Goal: Information Seeking & Learning: Learn about a topic

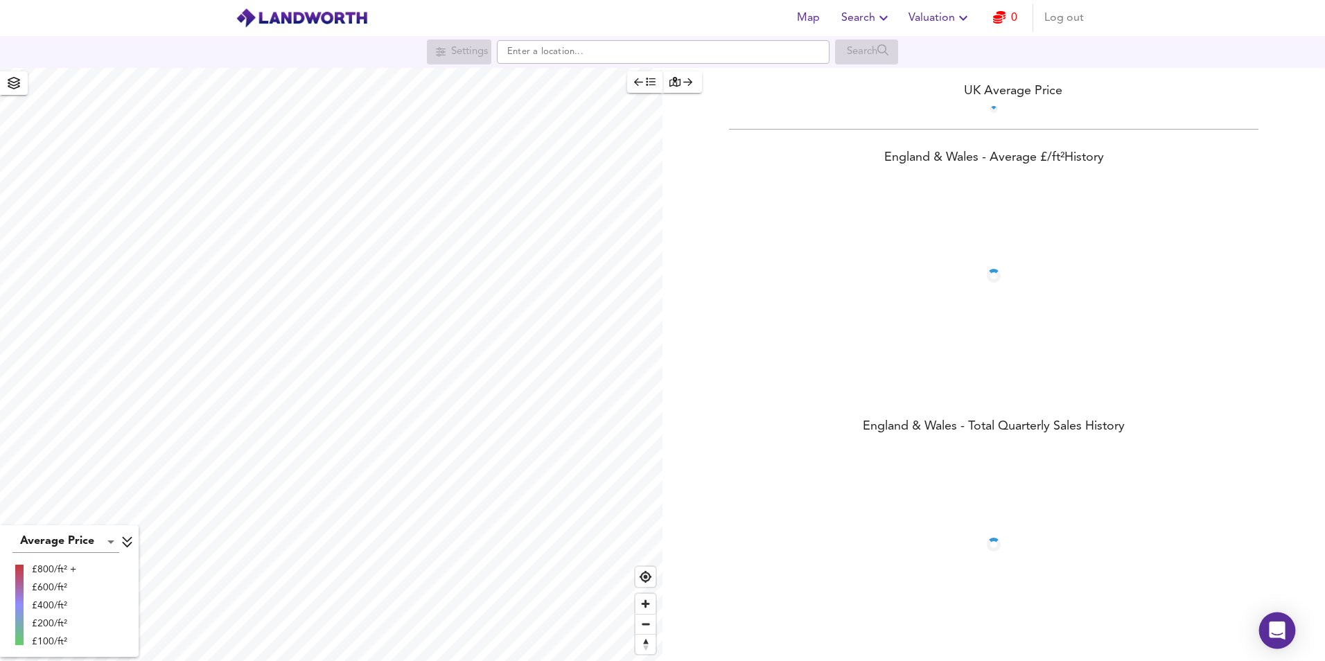
click at [1278, 628] on icon "Open Intercom Messenger" at bounding box center [1277, 631] width 16 height 18
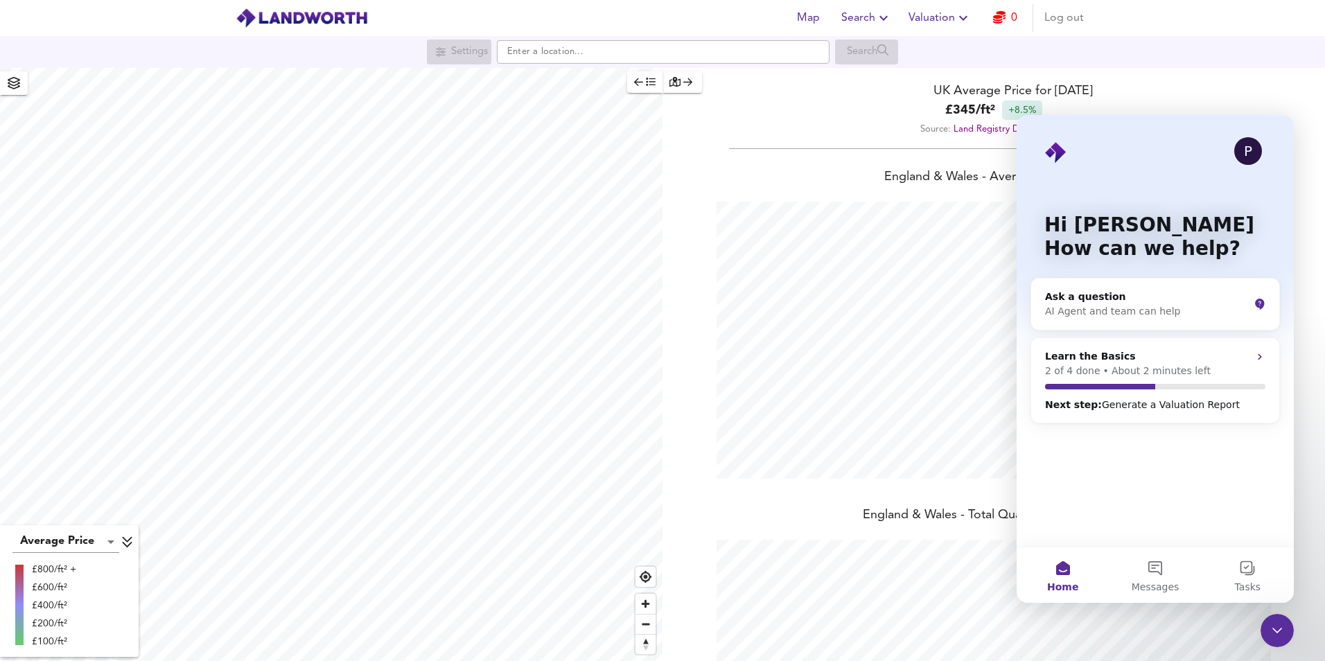
scroll to position [661, 1325]
click at [1157, 582] on span "Messages" at bounding box center [1155, 587] width 48 height 10
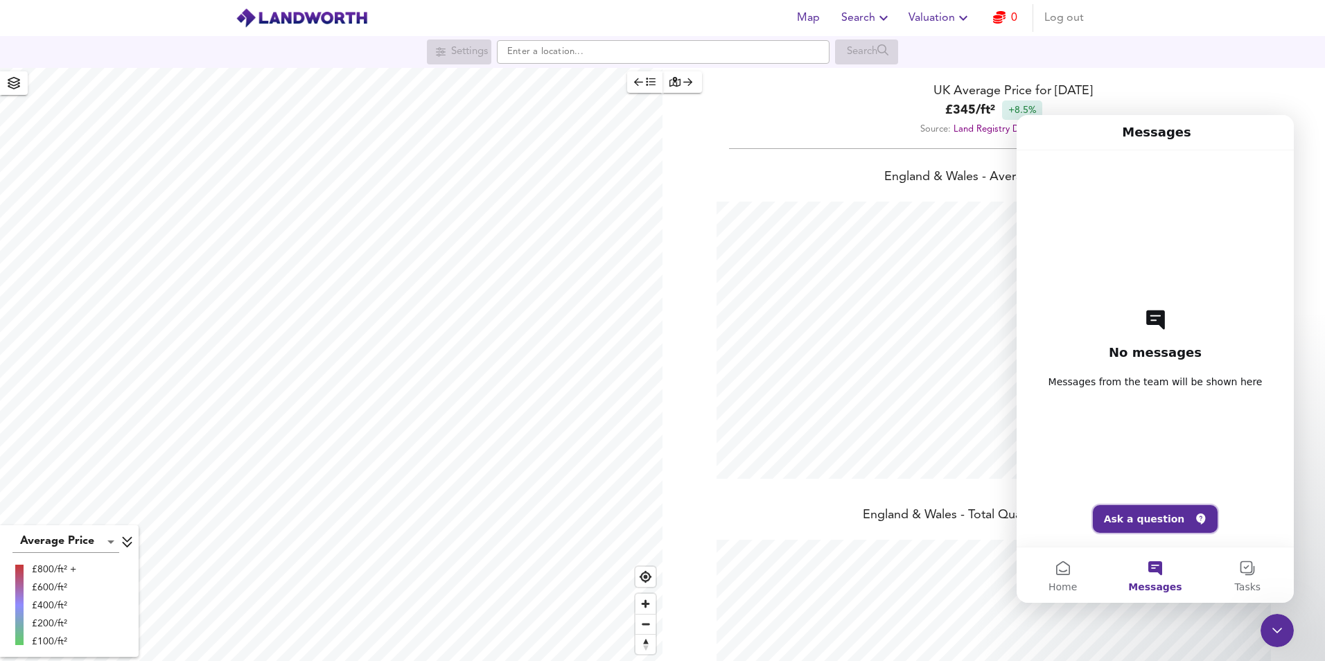
click at [1161, 517] on button "Ask a question" at bounding box center [1155, 519] width 125 height 28
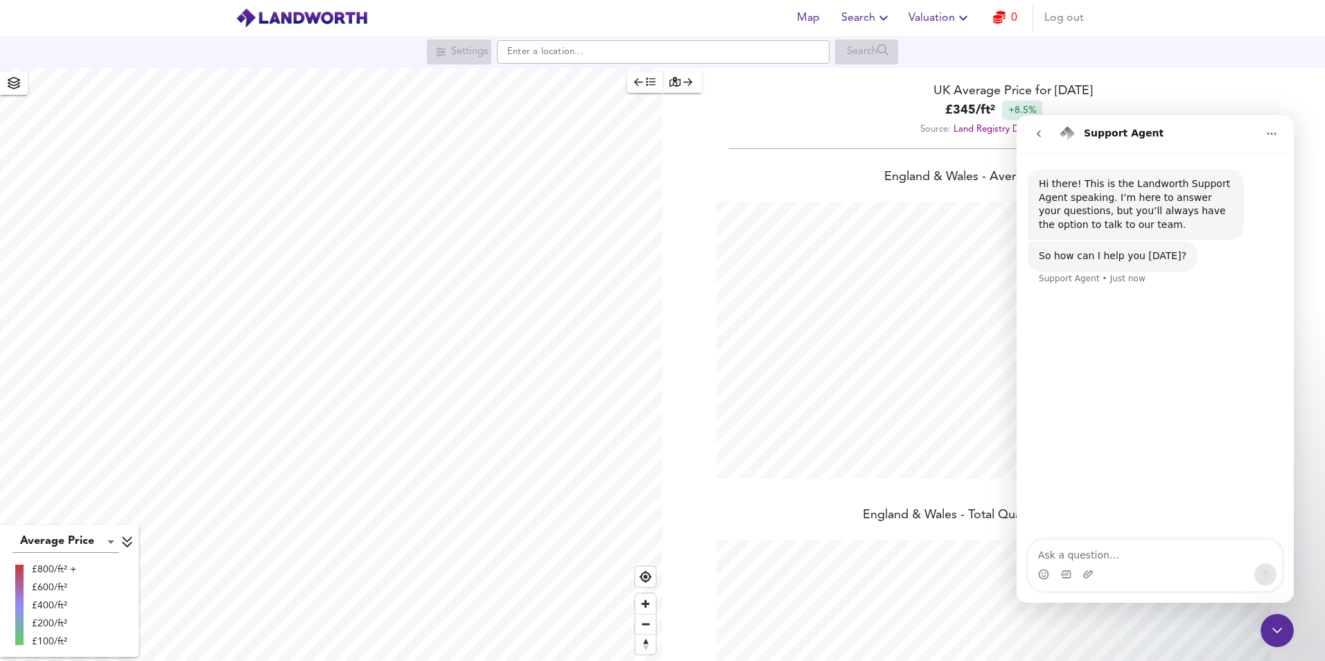
click at [1042, 126] on button "go back" at bounding box center [1038, 134] width 26 height 26
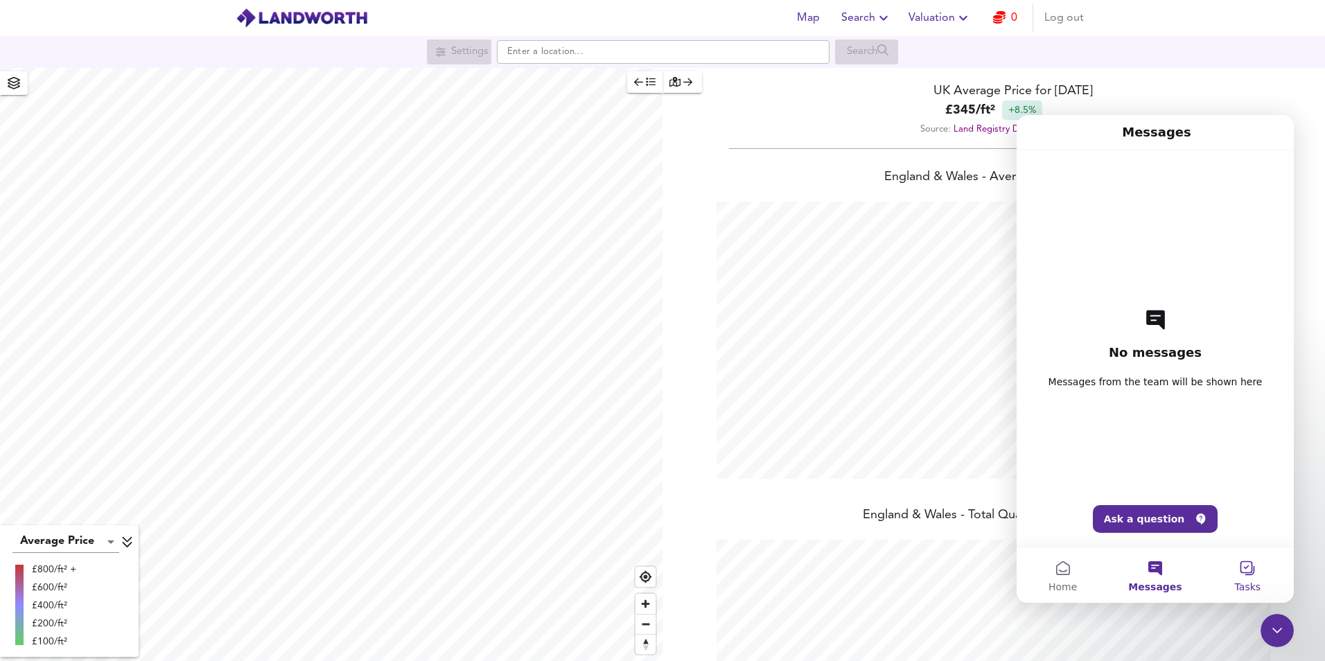
click at [1247, 561] on button "Tasks" at bounding box center [1247, 574] width 92 height 55
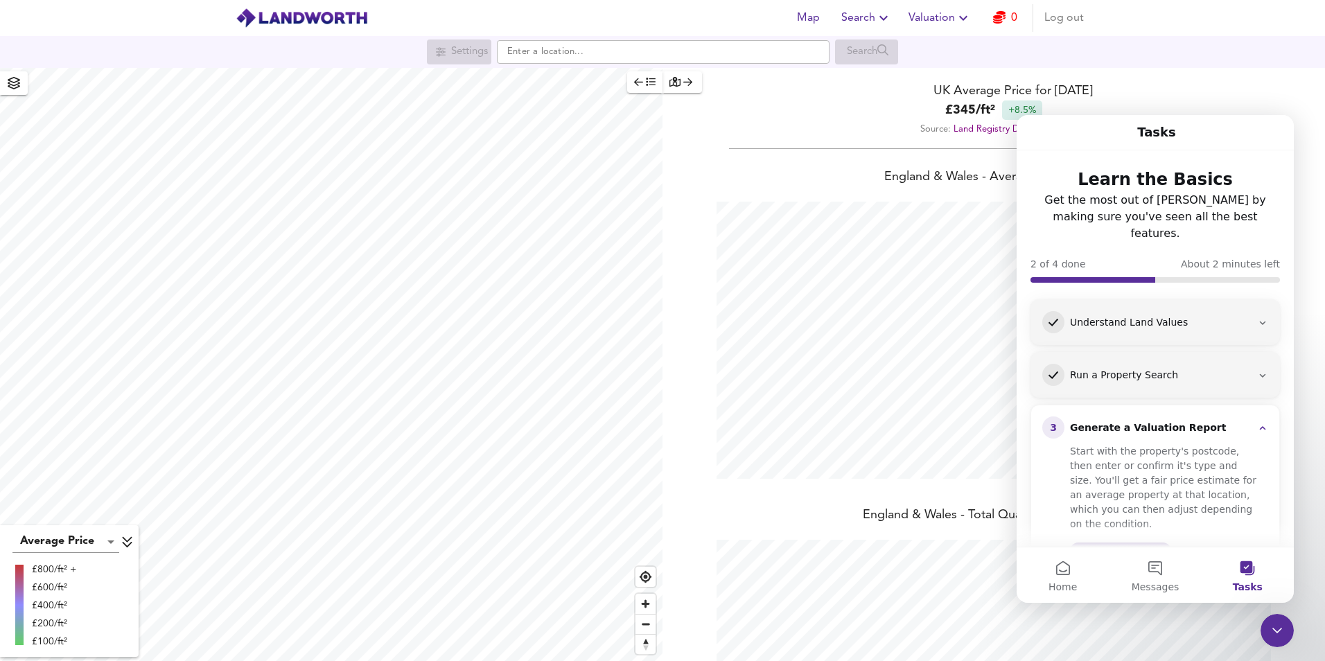
click at [1181, 316] on div "Understand Land Values" at bounding box center [1161, 323] width 182 height 14
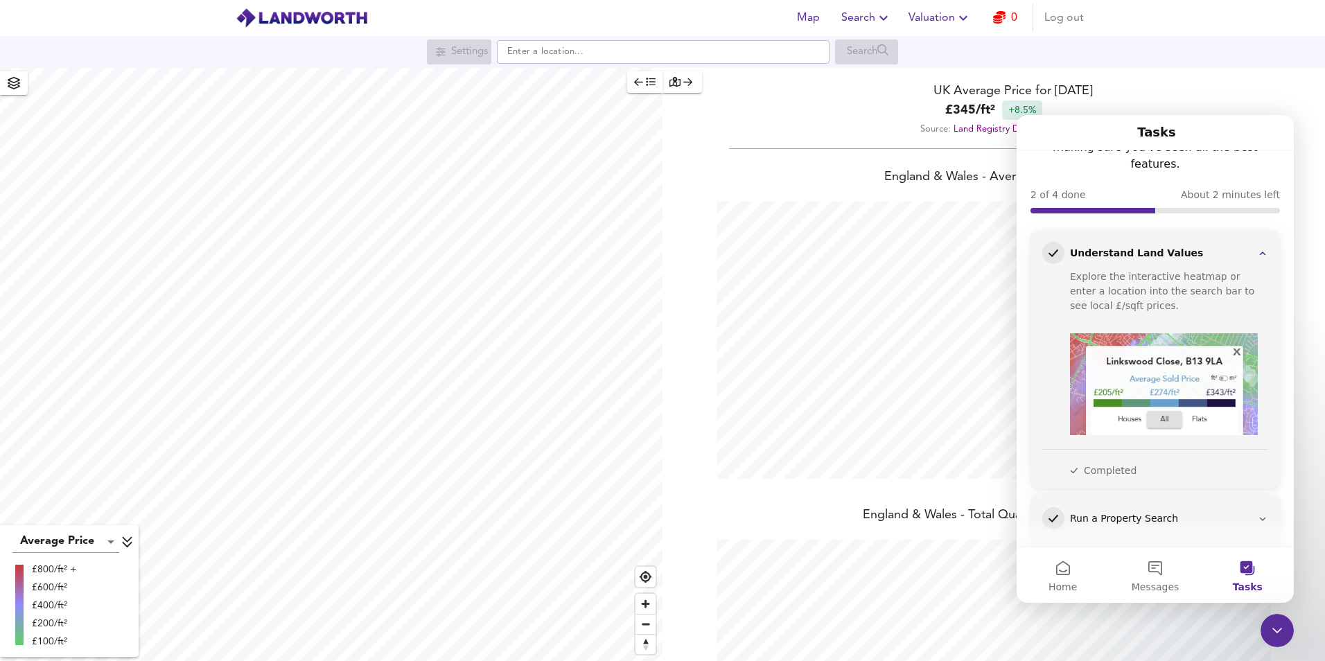
scroll to position [139, 0]
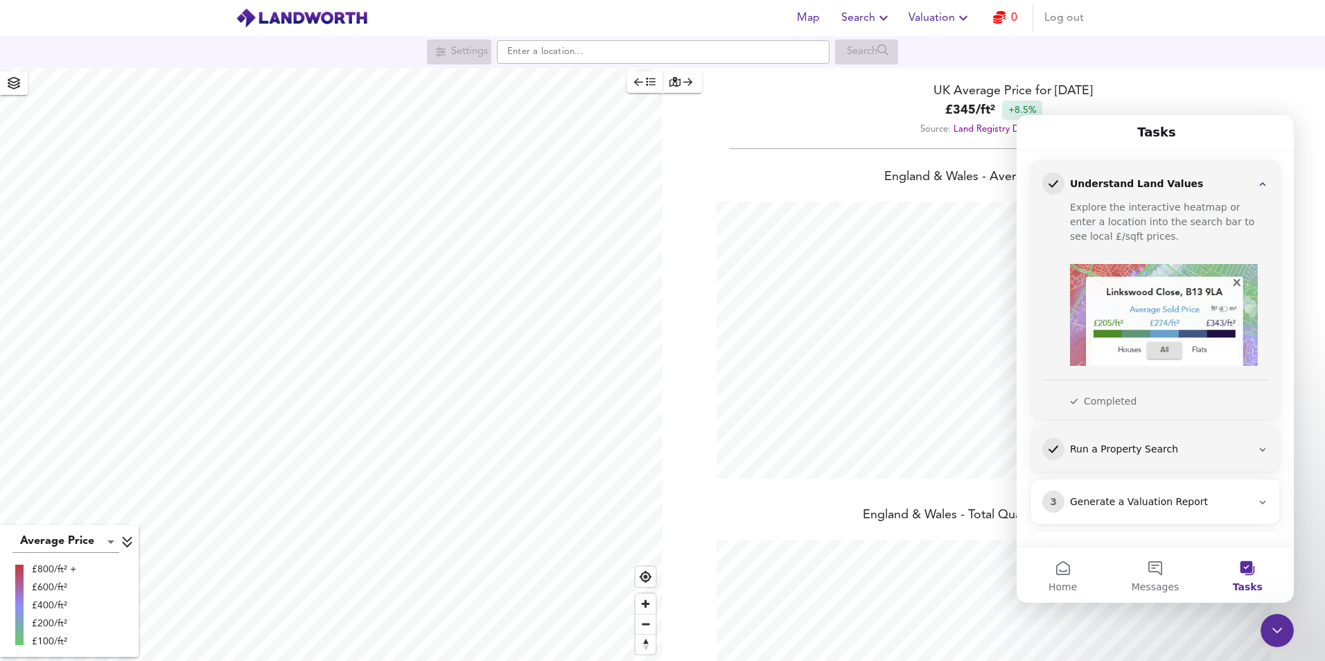
click at [1213, 427] on div "2 Run a Property Search" at bounding box center [1155, 449] width 248 height 44
click at [1219, 443] on div "Run a Property Search" at bounding box center [1161, 450] width 182 height 14
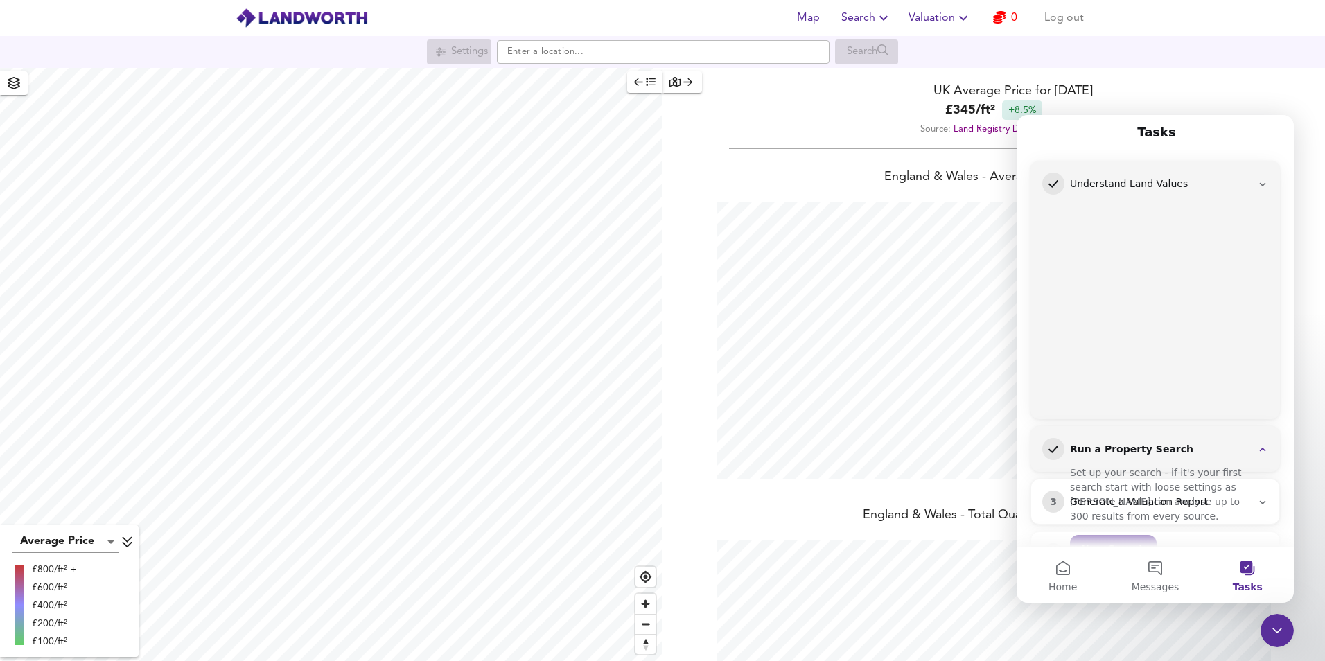
scroll to position [109, 0]
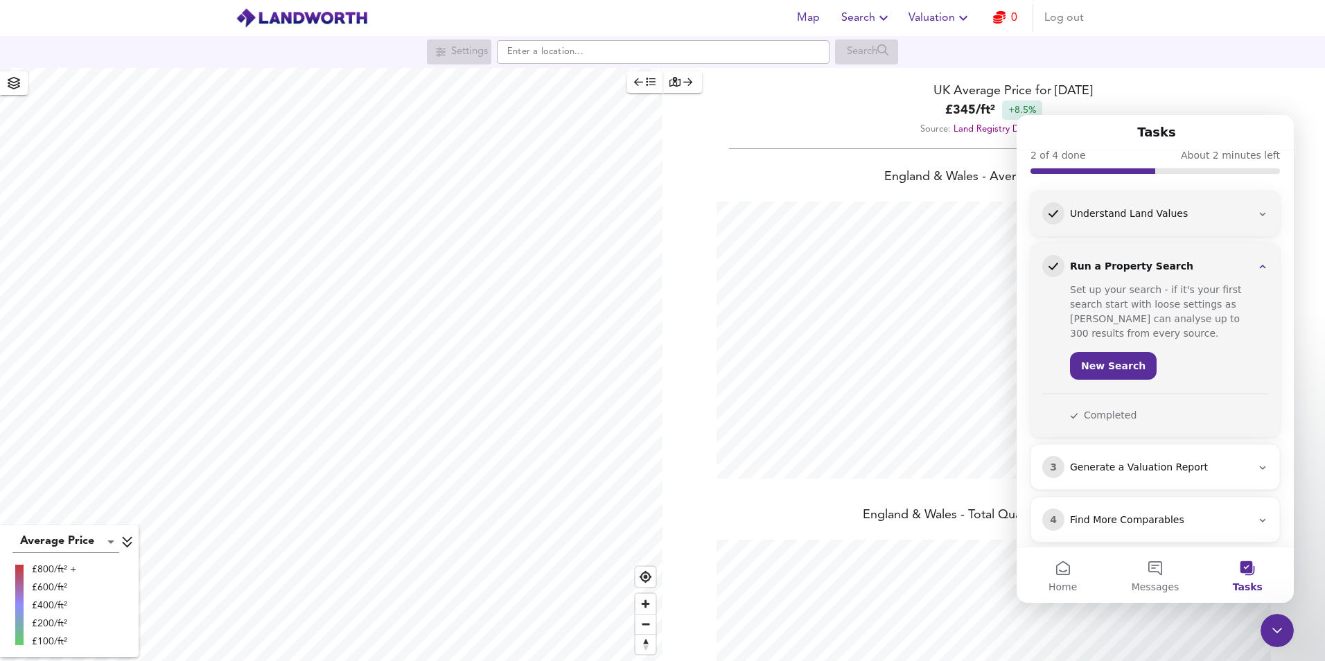
click at [1208, 461] on div "Generate a Valuation Report" at bounding box center [1161, 468] width 182 height 14
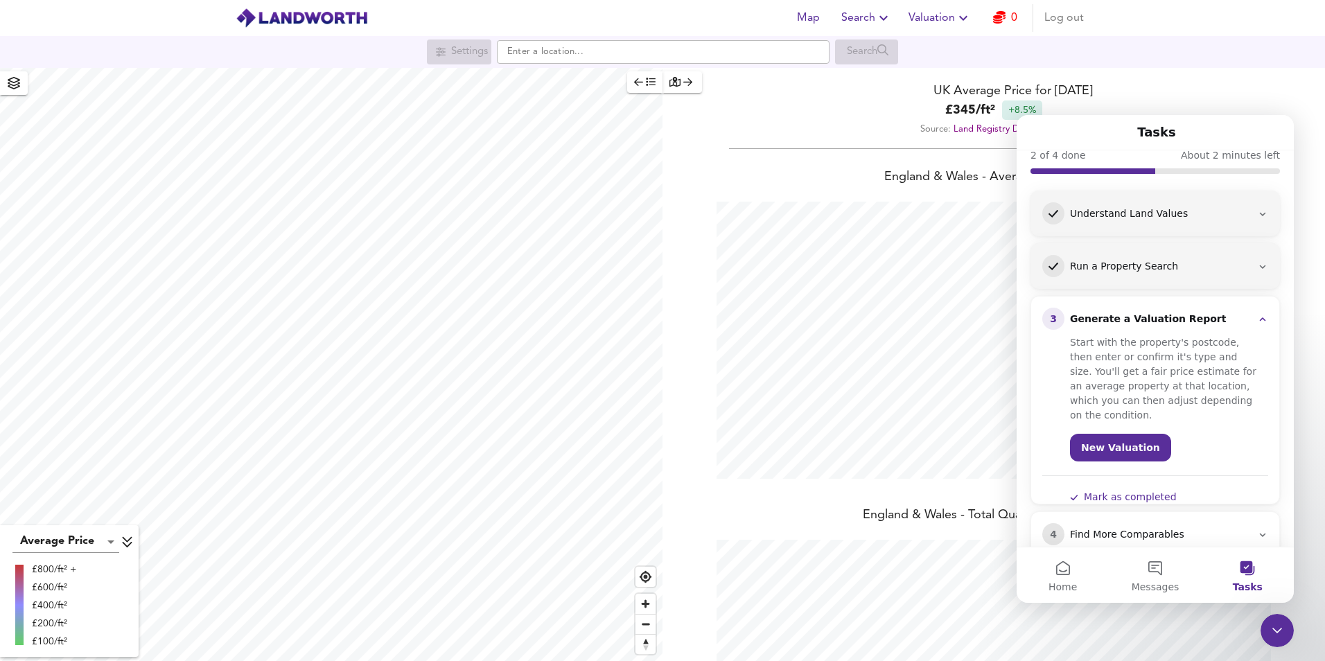
scroll to position [123, 0]
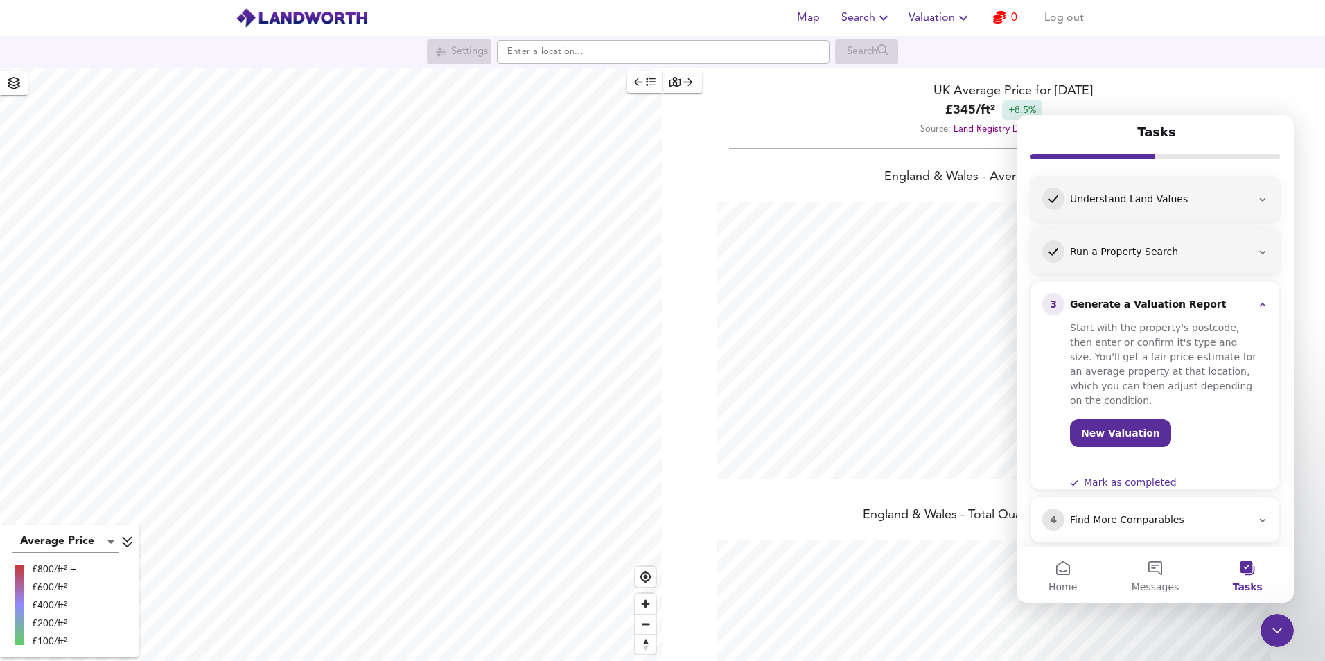
click at [1192, 511] on div "4 Find More Comparables" at bounding box center [1155, 520] width 226 height 22
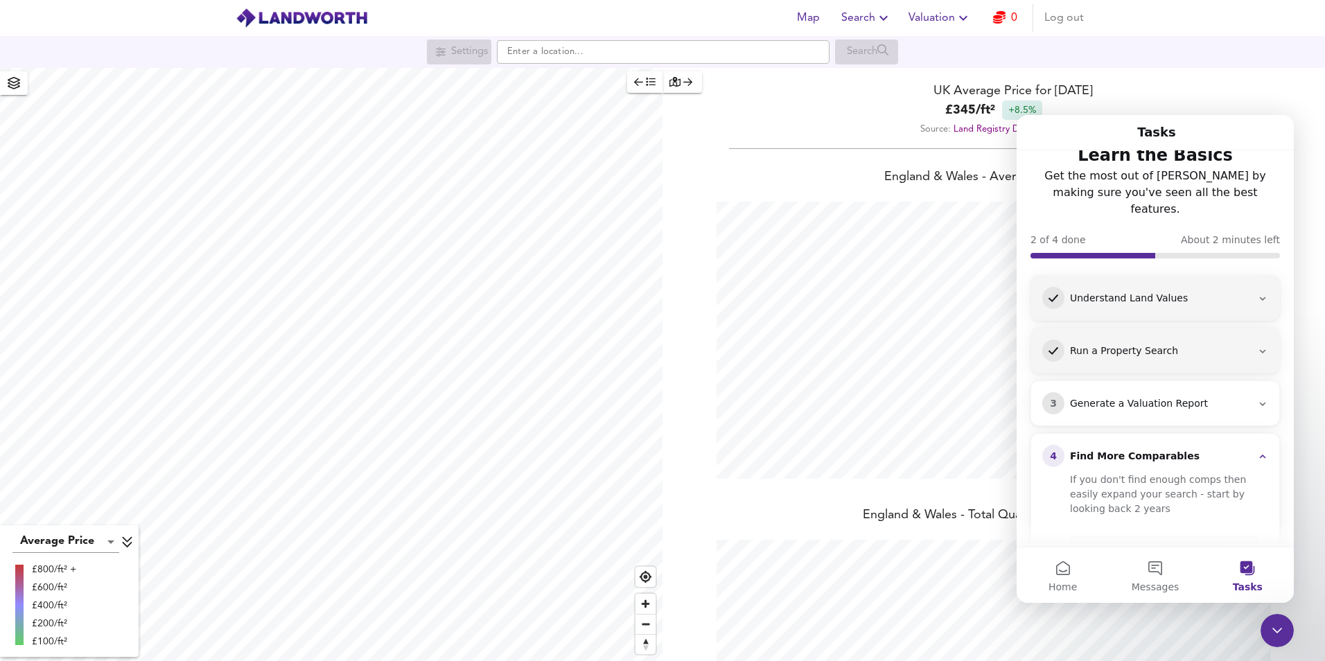
scroll to position [0, 0]
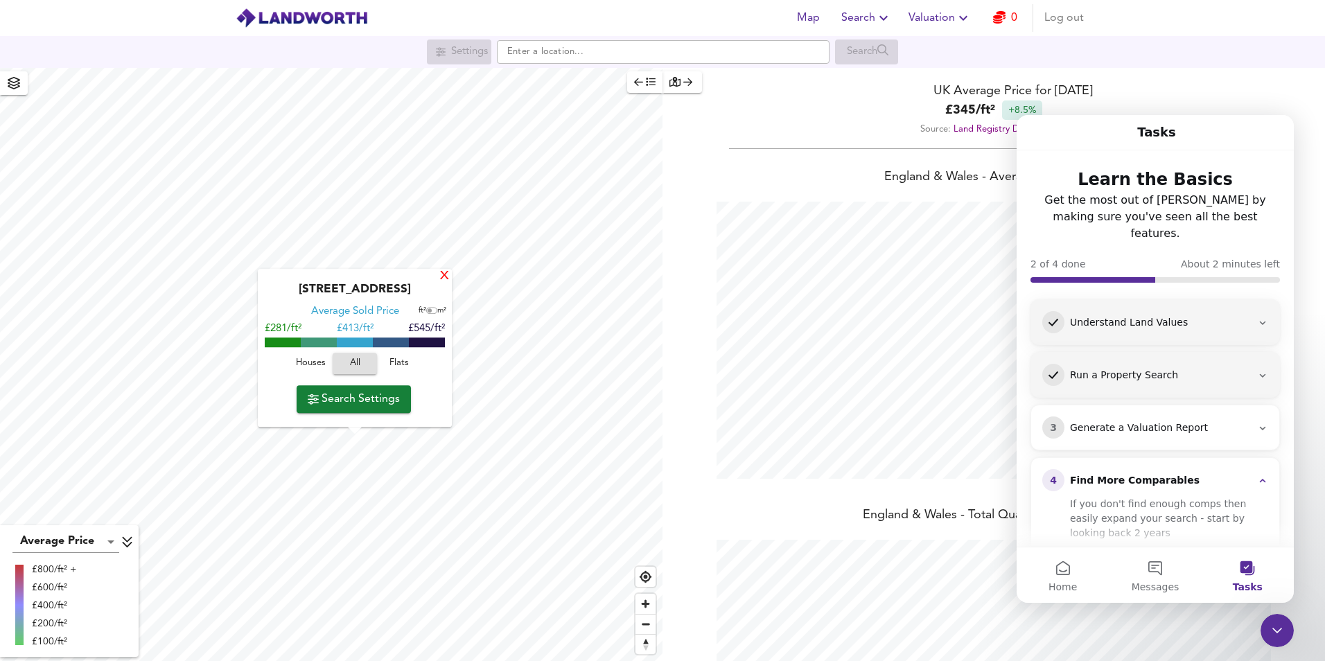
click at [442, 273] on div "X" at bounding box center [445, 276] width 12 height 13
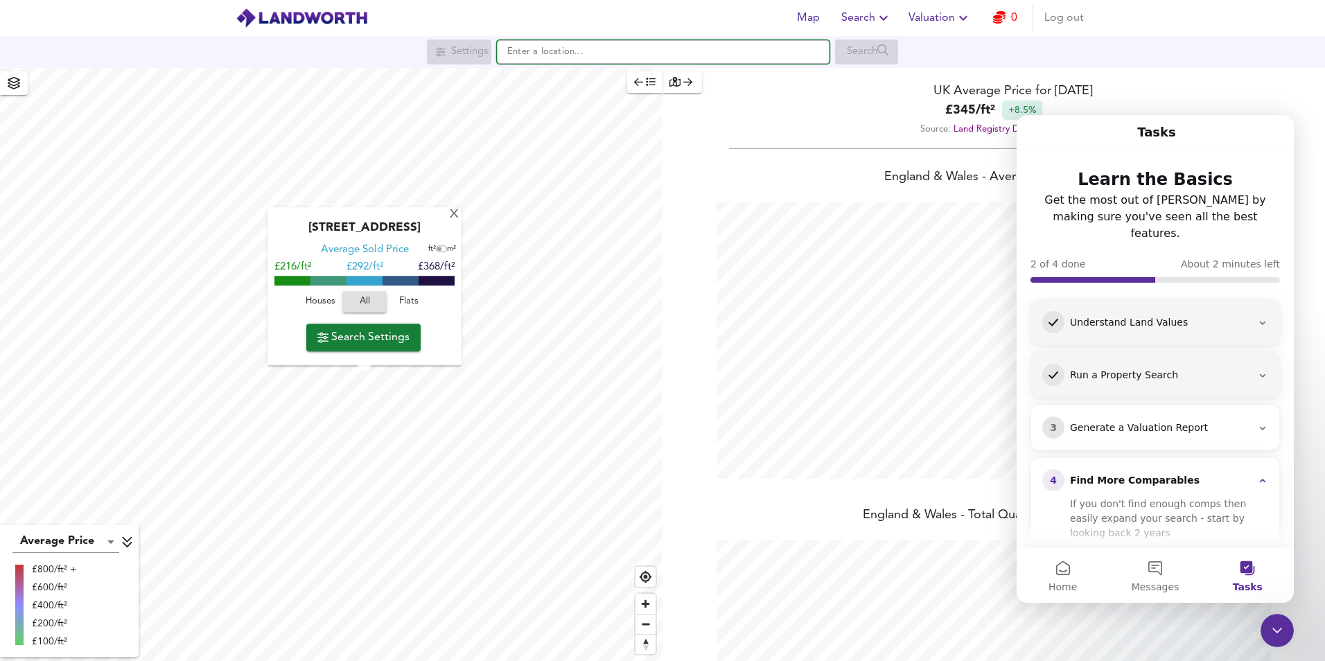
click at [523, 50] on input "text" at bounding box center [663, 52] width 333 height 24
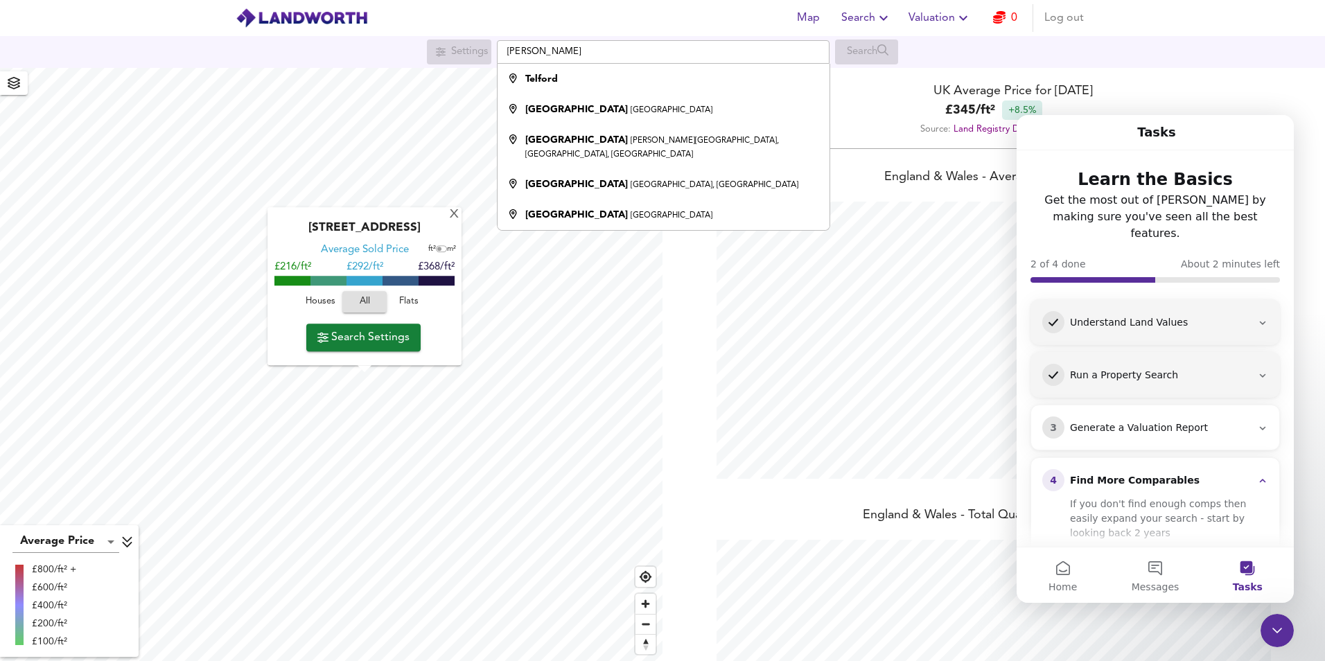
click at [452, 222] on div "[STREET_ADDRESS]" at bounding box center [364, 233] width 180 height 22
click at [453, 218] on div "X" at bounding box center [454, 215] width 12 height 13
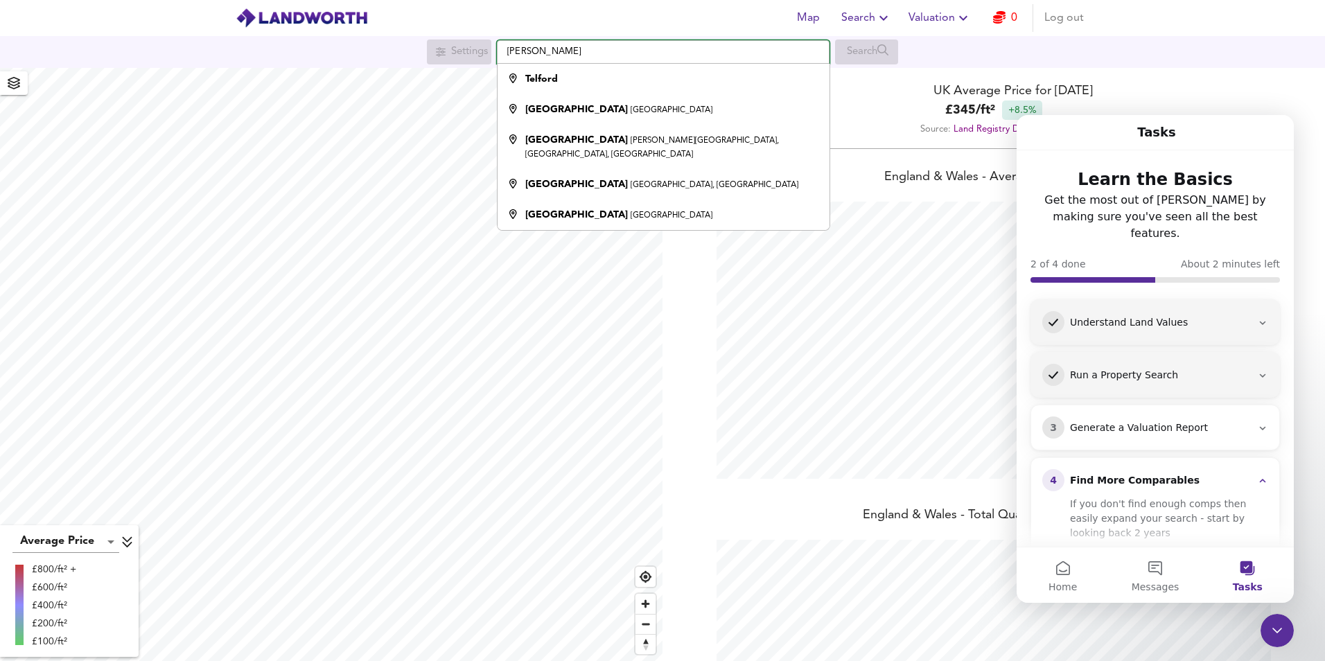
drag, startPoint x: 565, startPoint y: 54, endPoint x: 466, endPoint y: 47, distance: 99.3
click at [466, 48] on div "Settings [PERSON_NAME][GEOGRAPHIC_DATA][PERSON_NAME][PERSON_NAME][PERSON_NAME][…" at bounding box center [662, 51] width 1325 height 25
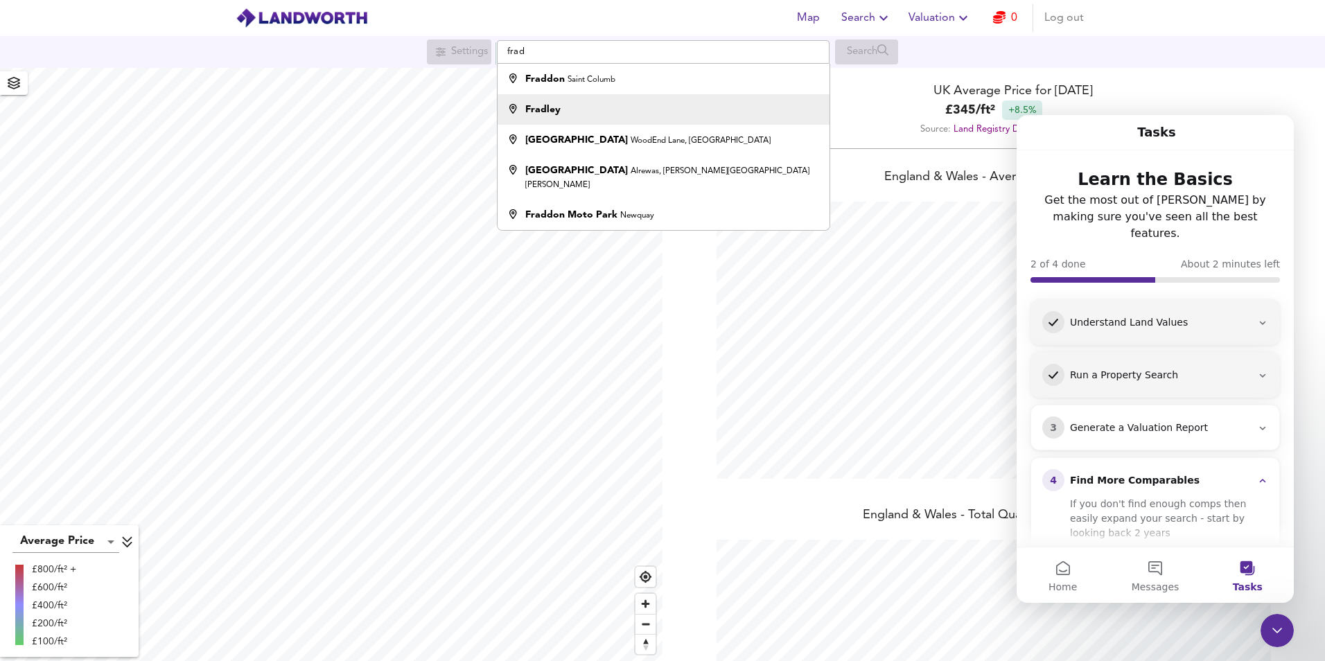
click at [633, 103] on div "Fradley" at bounding box center [660, 110] width 318 height 14
type input "Fradley"
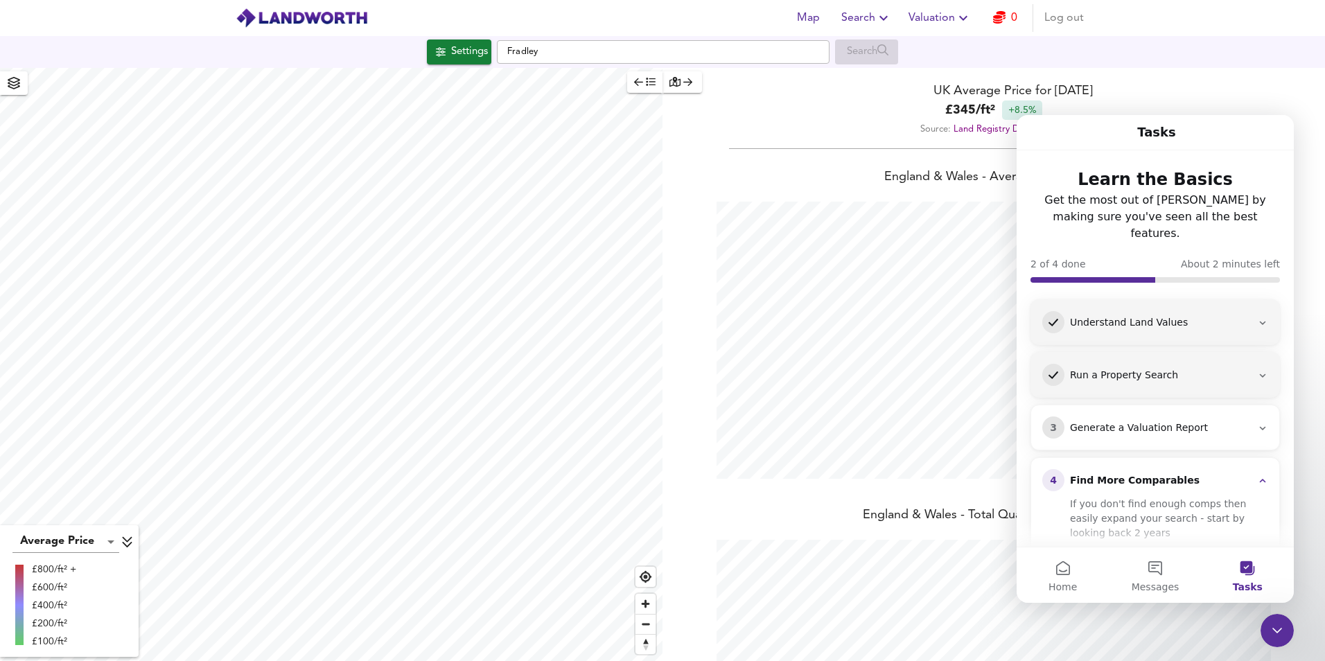
checkbox input "false"
checkbox input "true"
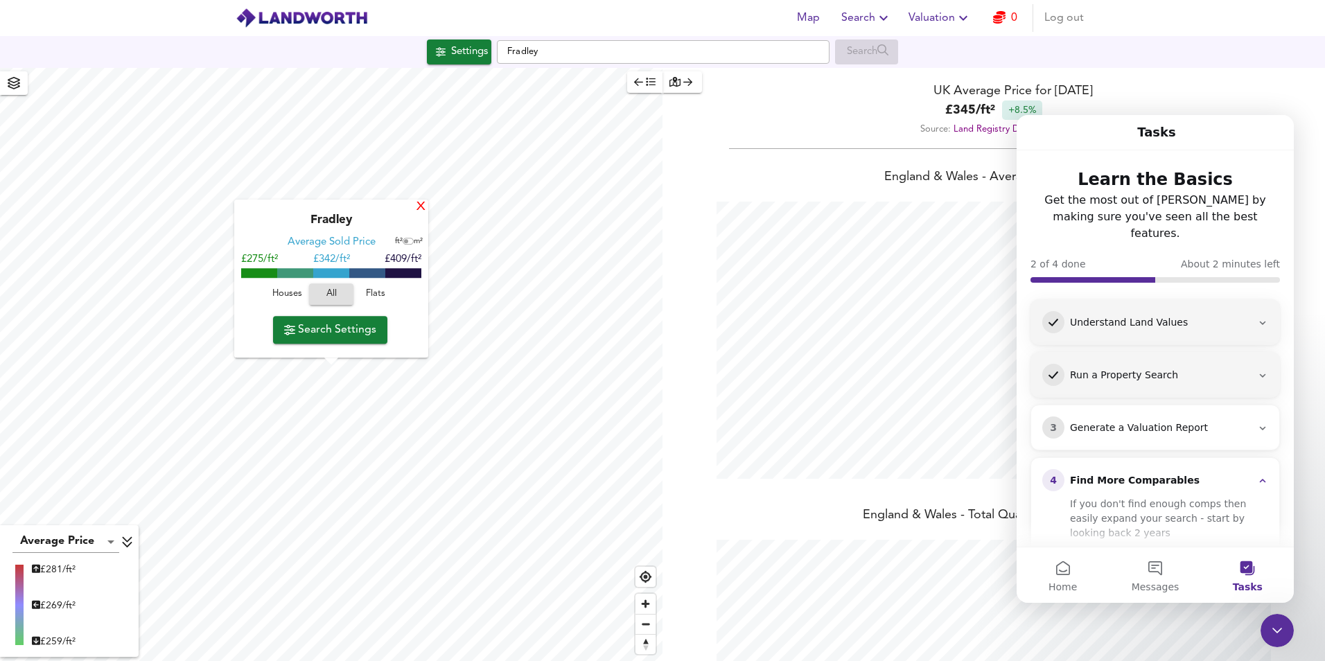
click at [418, 209] on div "X" at bounding box center [421, 207] width 12 height 13
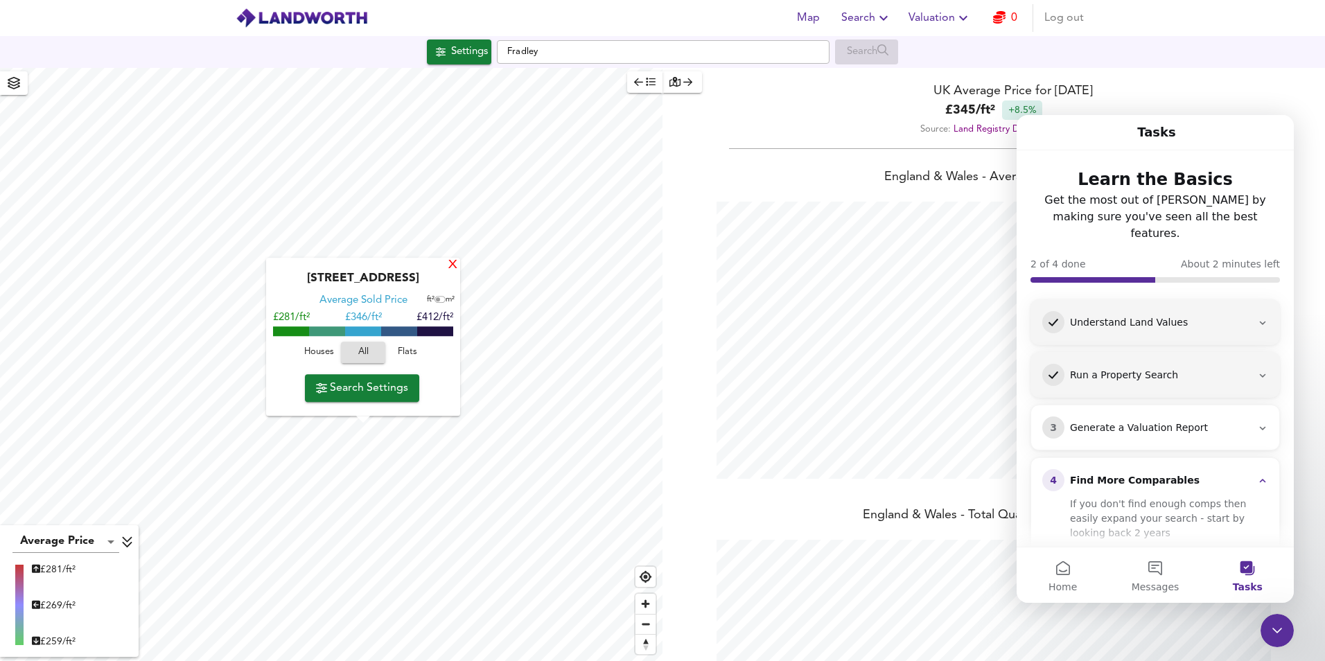
click at [452, 261] on div "X" at bounding box center [453, 265] width 12 height 13
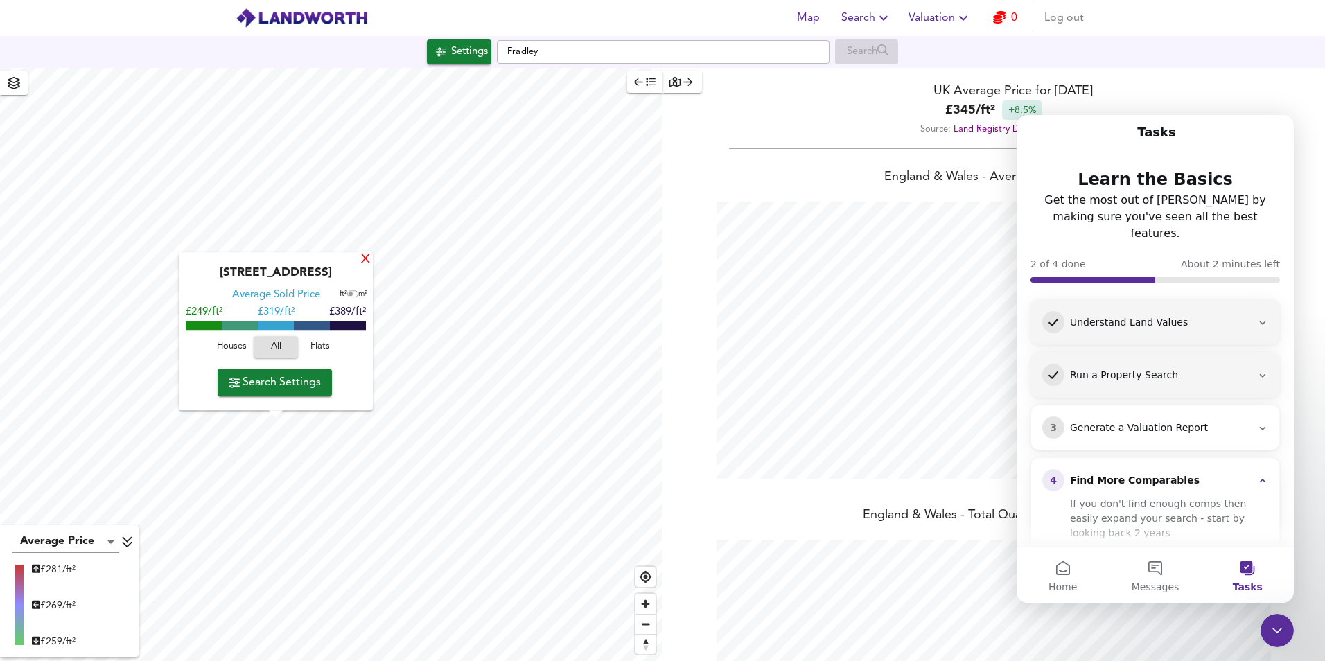
click at [361, 259] on div "X" at bounding box center [366, 260] width 12 height 13
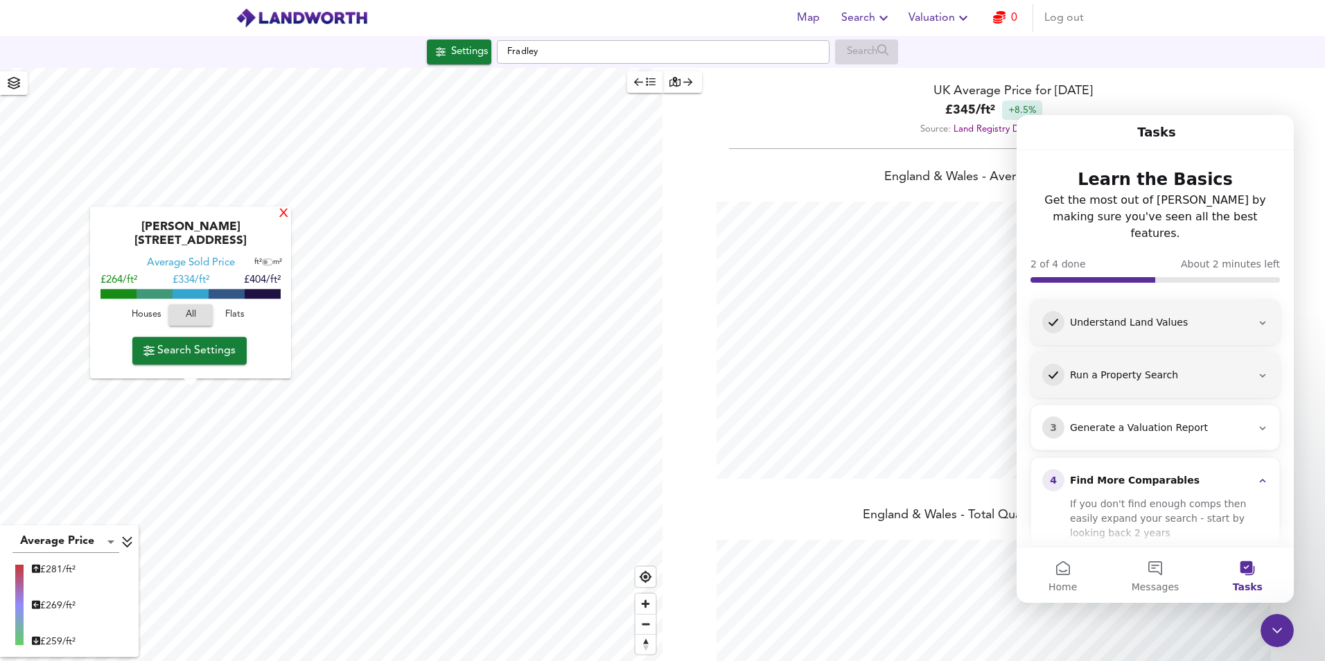
click at [278, 221] on div "X" at bounding box center [284, 214] width 12 height 13
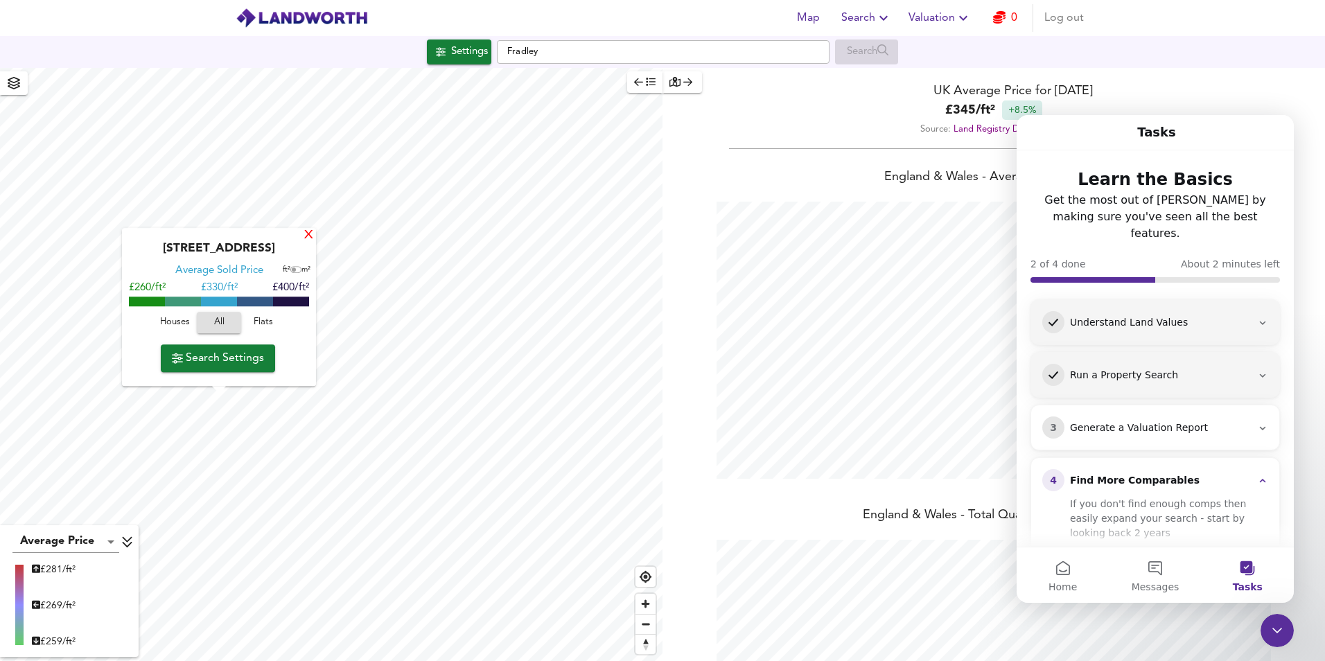
click at [306, 235] on div "X" at bounding box center [309, 235] width 12 height 13
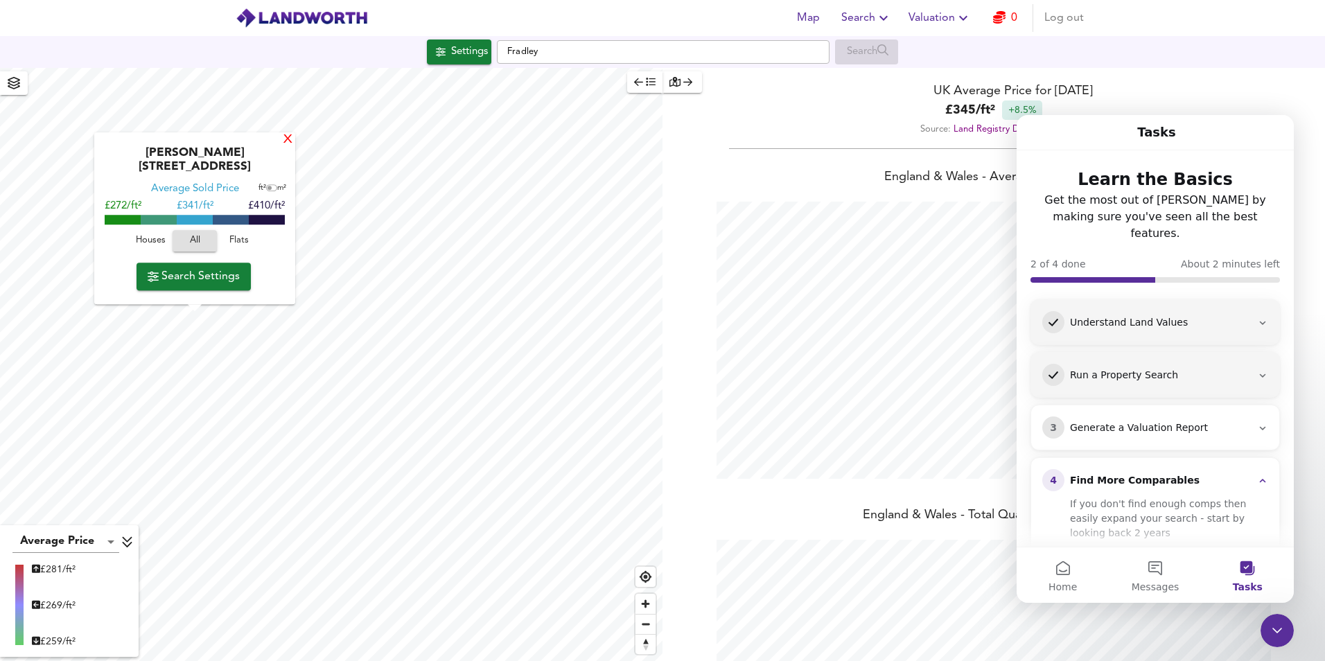
click at [287, 147] on div "X" at bounding box center [288, 140] width 12 height 13
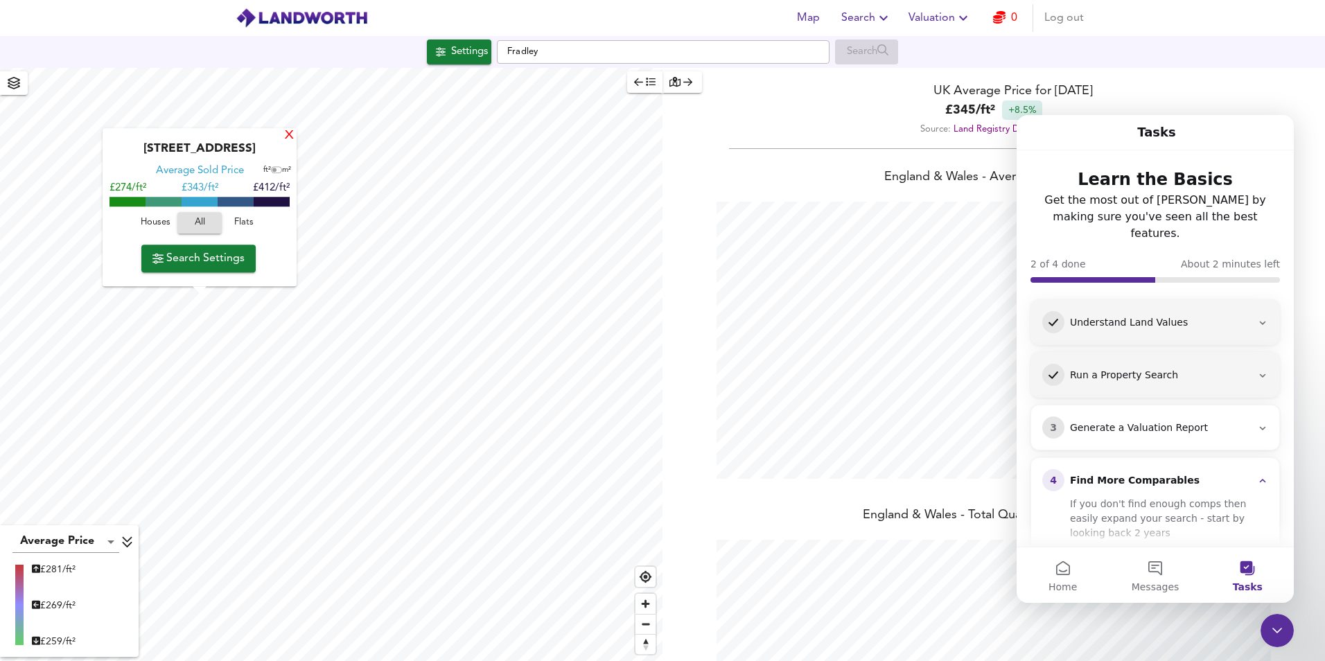
click at [288, 135] on div "X" at bounding box center [289, 136] width 12 height 13
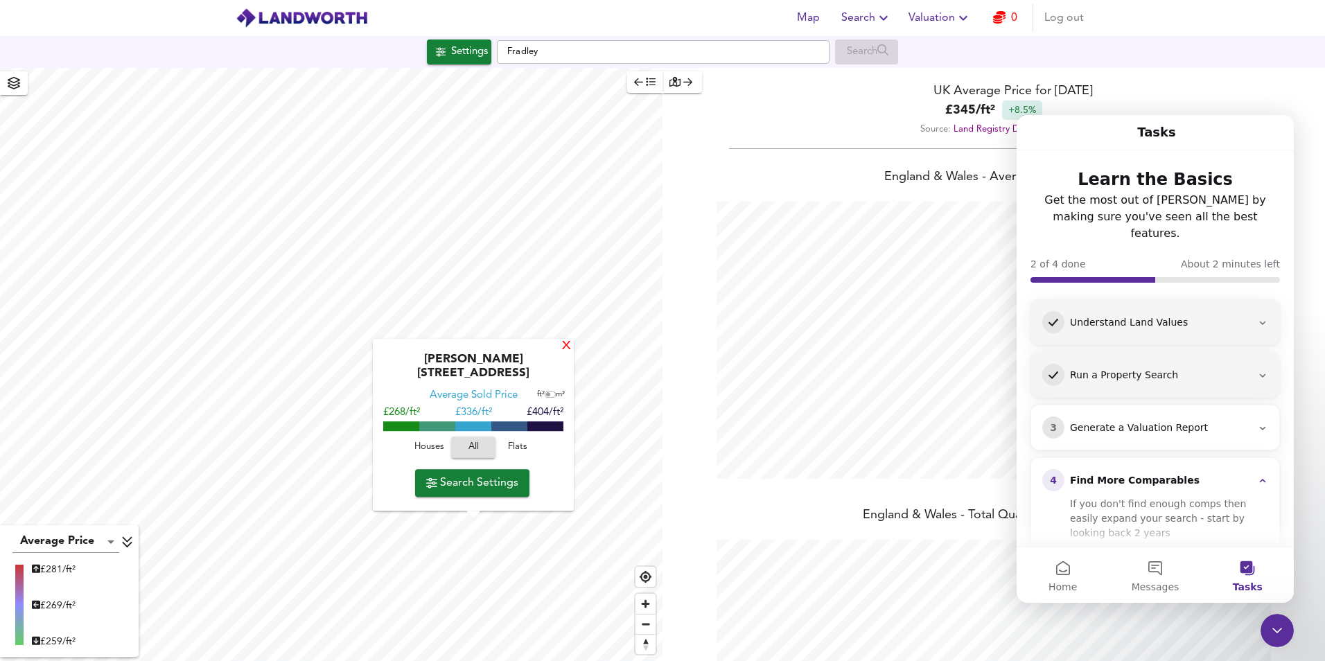
click at [562, 353] on div "X" at bounding box center [567, 346] width 12 height 13
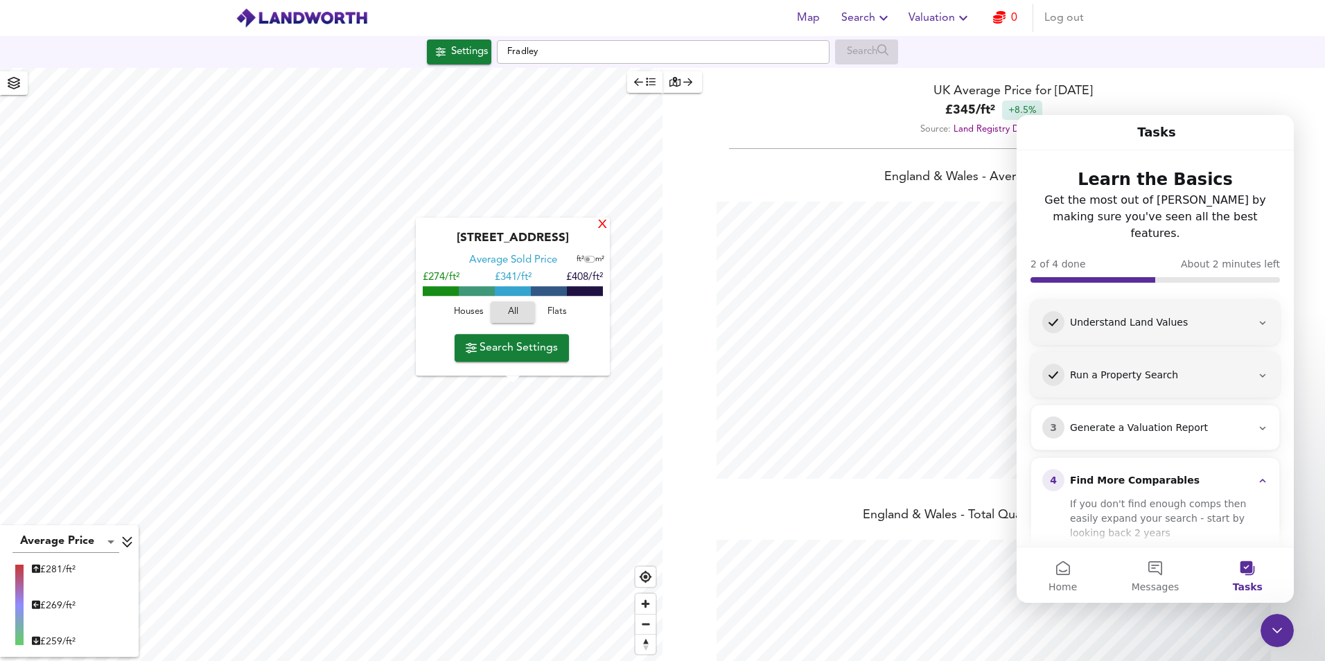
click at [607, 220] on div "X" at bounding box center [603, 225] width 12 height 13
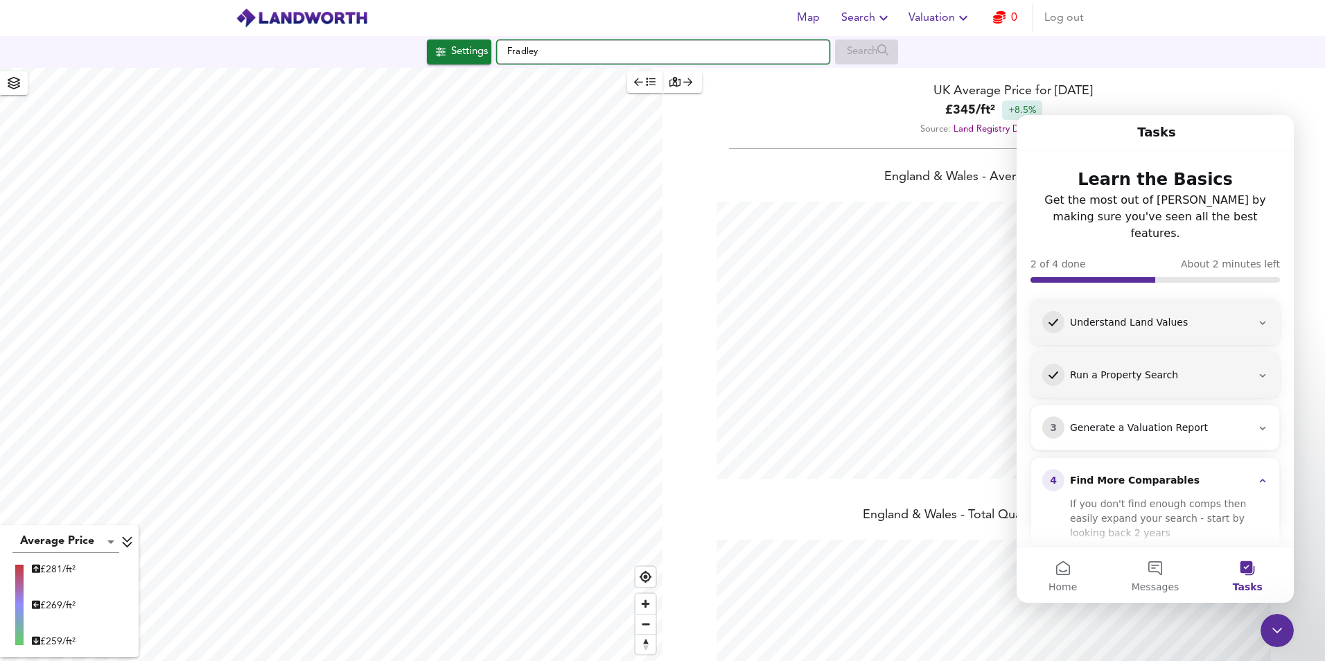
click at [531, 44] on input "Fradley" at bounding box center [663, 52] width 333 height 24
click at [543, 52] on input "Fradley" at bounding box center [663, 52] width 333 height 24
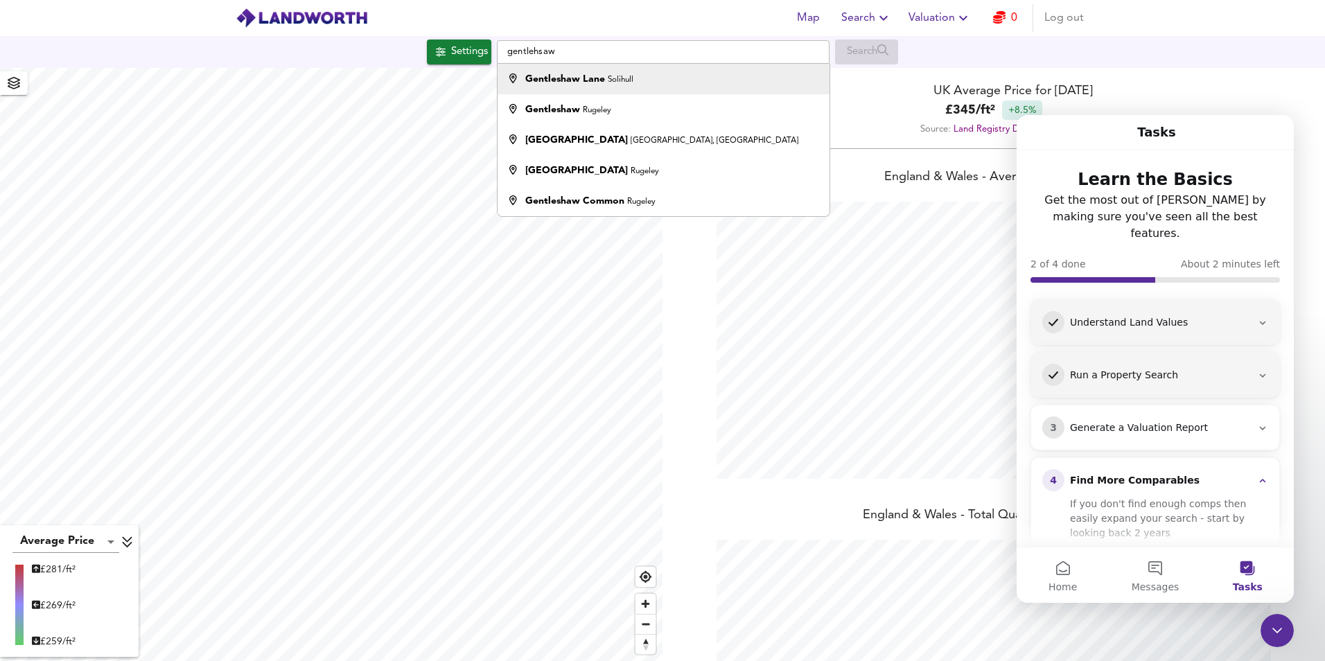
click at [628, 82] on small "Solihull" at bounding box center [621, 80] width 26 height 8
type input "Gentleshaw Lane, Solihull"
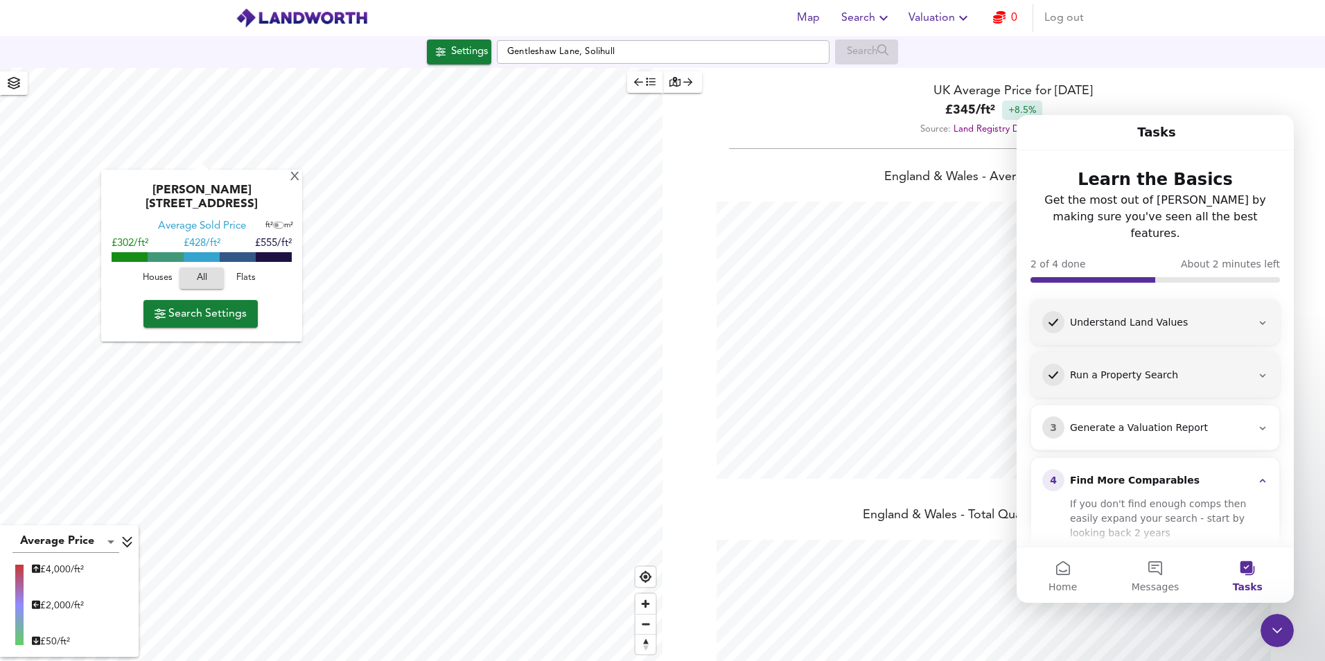
click at [158, 184] on div "[PERSON_NAME][STREET_ADDRESS]" at bounding box center [201, 202] width 187 height 36
click at [283, 182] on div "[PERSON_NAME][GEOGRAPHIC_DATA] Average Sold Price ft² m² £302/ft² £ 428/ft² £55…" at bounding box center [201, 256] width 201 height 172
click at [289, 174] on div "X" at bounding box center [295, 177] width 12 height 13
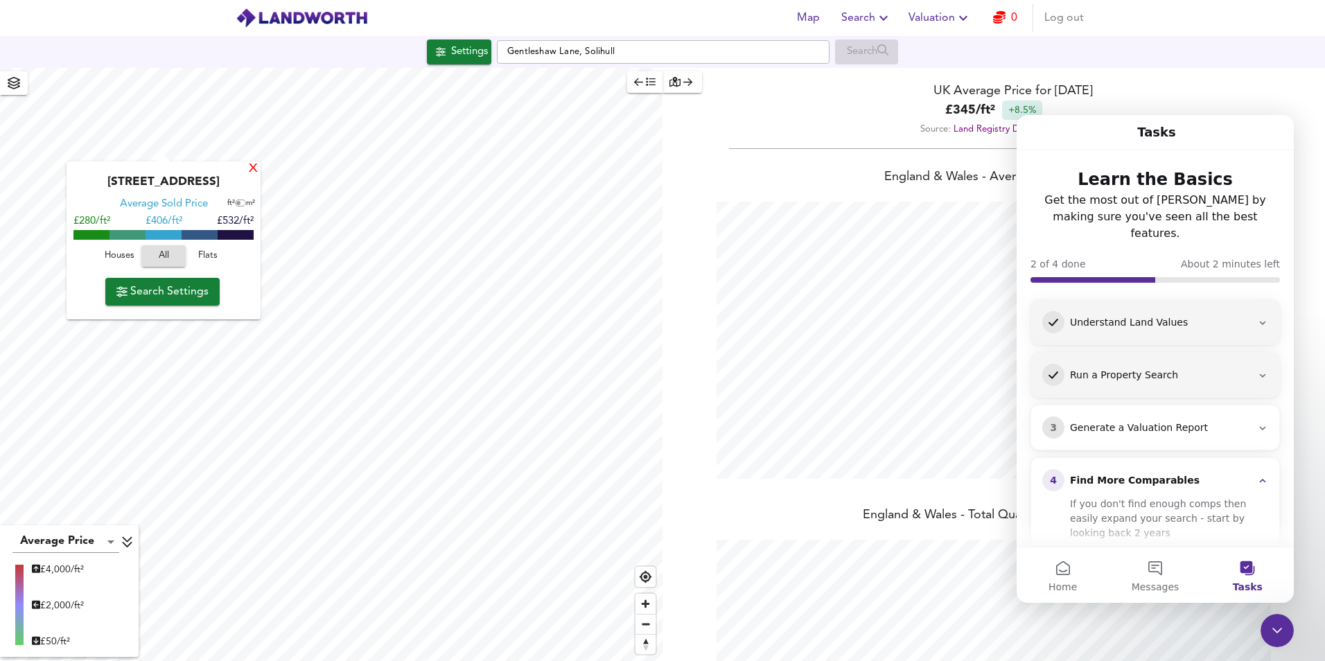
click at [256, 169] on div "X" at bounding box center [253, 169] width 12 height 13
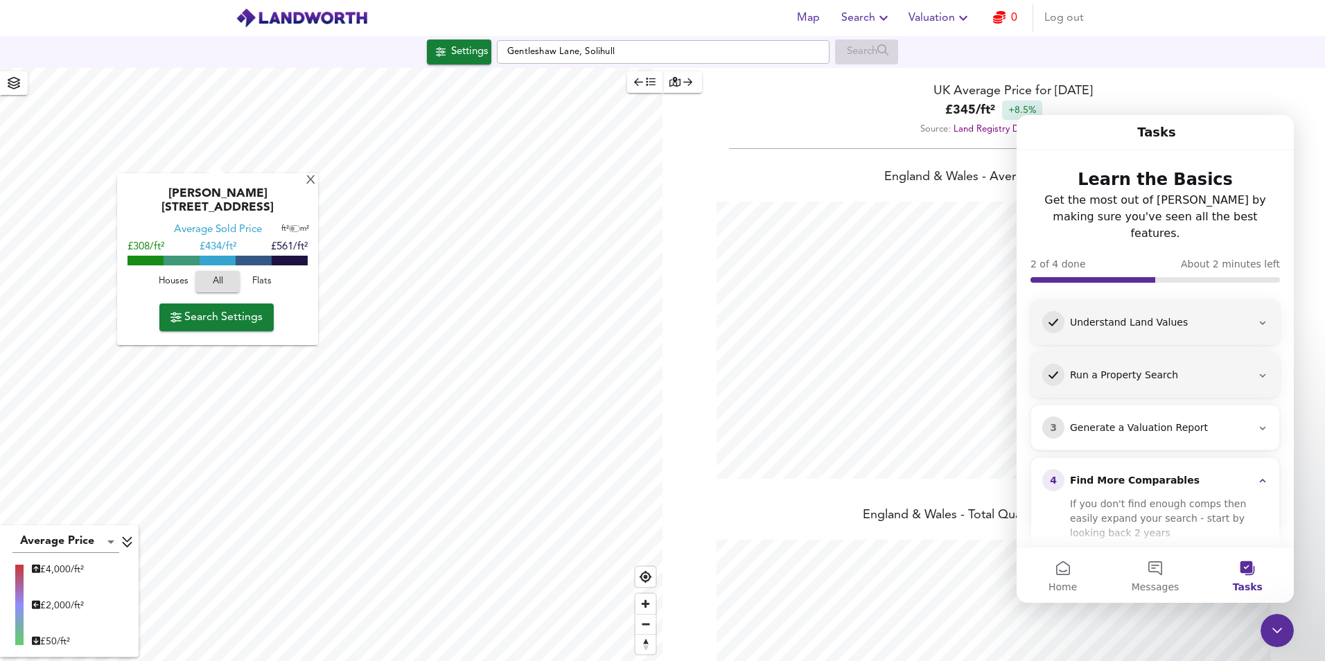
click at [305, 173] on div "[PERSON_NAME] Close, B91 2QY Average Sold Price ft² m² £308/ft² £ 434/ft² £561/…" at bounding box center [217, 259] width 201 height 172
click at [306, 180] on div "X" at bounding box center [311, 181] width 12 height 13
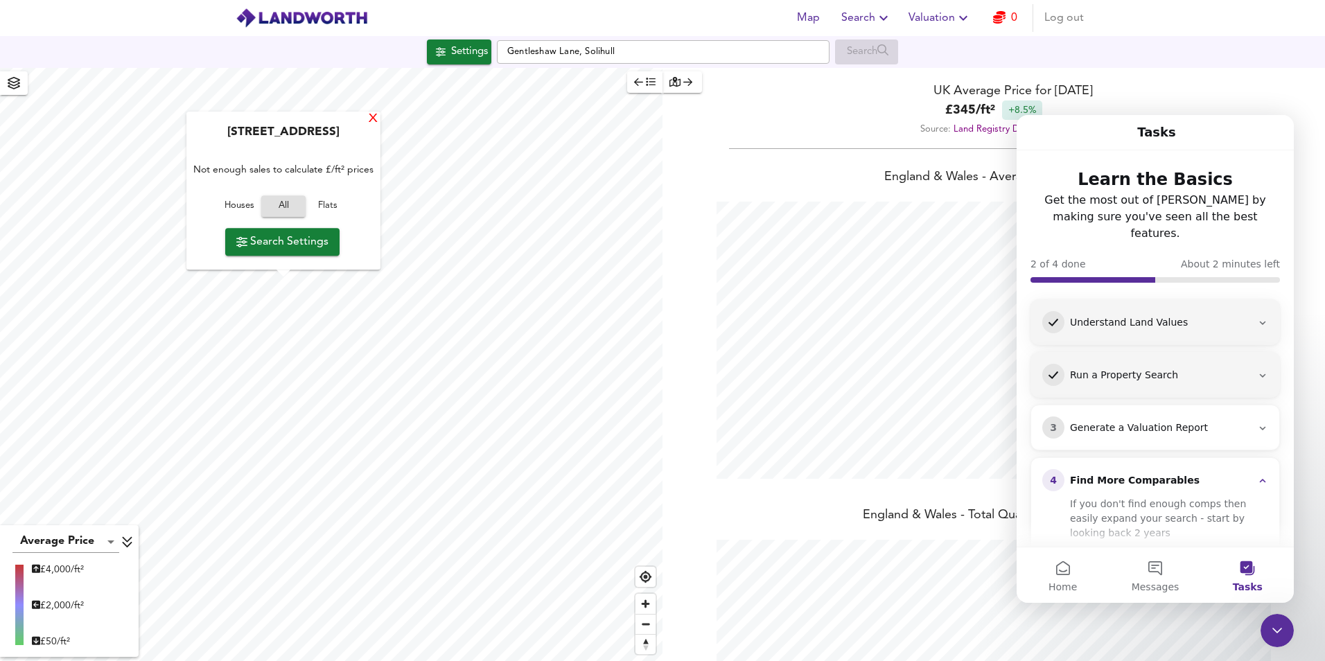
click at [376, 116] on div "X" at bounding box center [373, 119] width 12 height 13
